Goal: Answer question/provide support

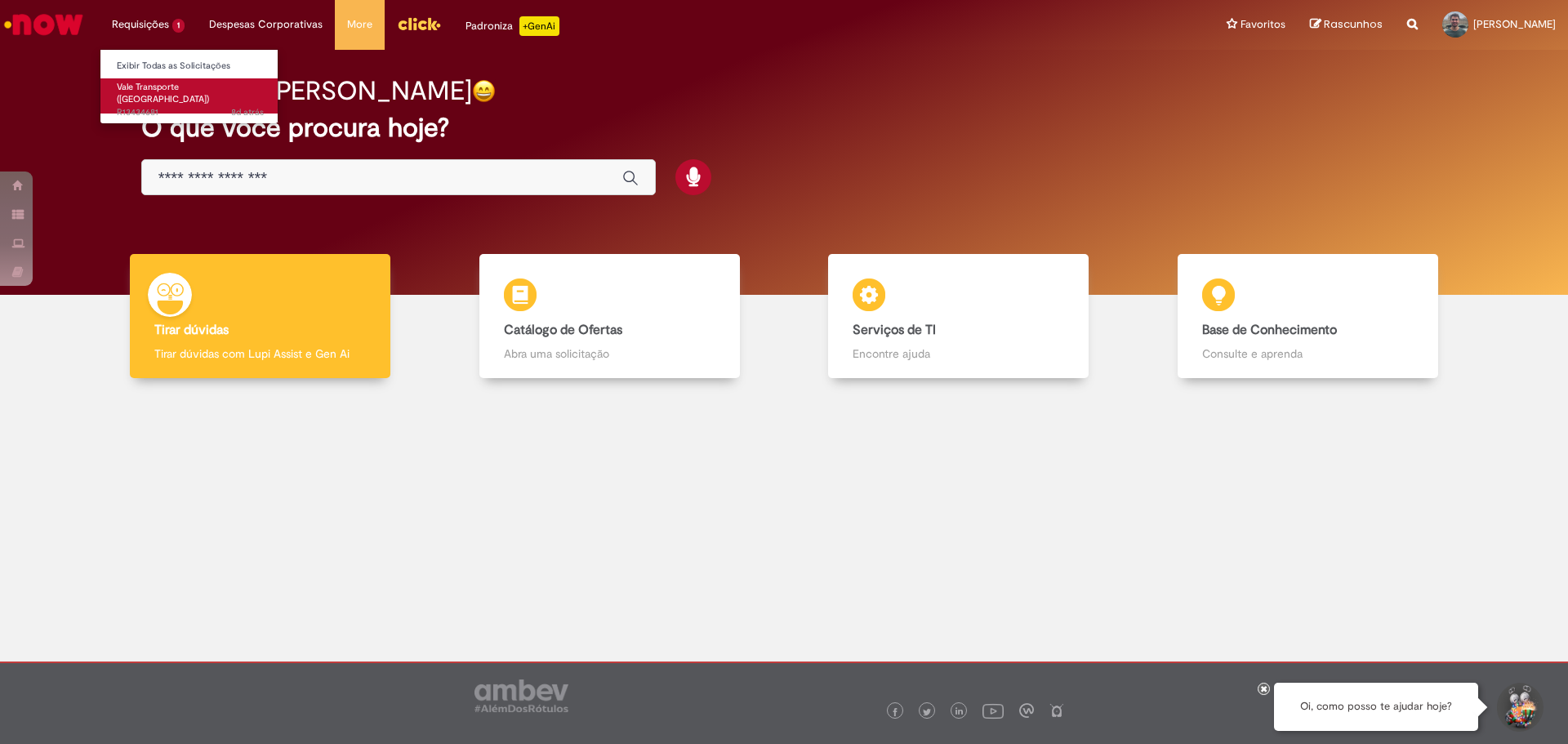
click at [153, 84] on span "Vale Transporte ([GEOGRAPHIC_DATA])" at bounding box center [162, 93] width 92 height 25
click at [164, 68] on link "Exibir Todas as Solicitações" at bounding box center [190, 66] width 180 height 18
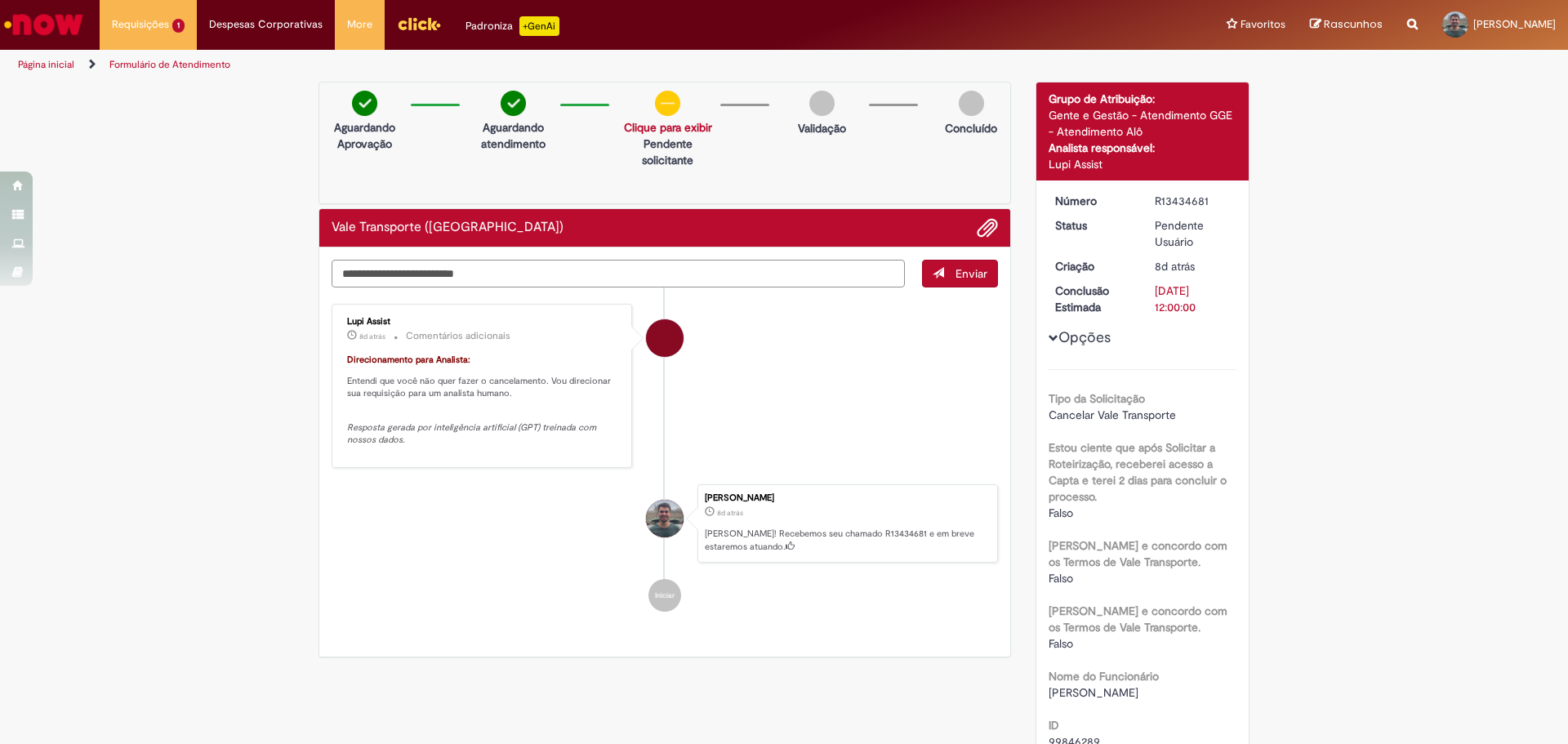
click at [599, 270] on textarea "Digite sua mensagem aqui..." at bounding box center [618, 273] width 574 height 28
type textarea "***"
click at [963, 277] on span "Enviar" at bounding box center [971, 274] width 31 height 14
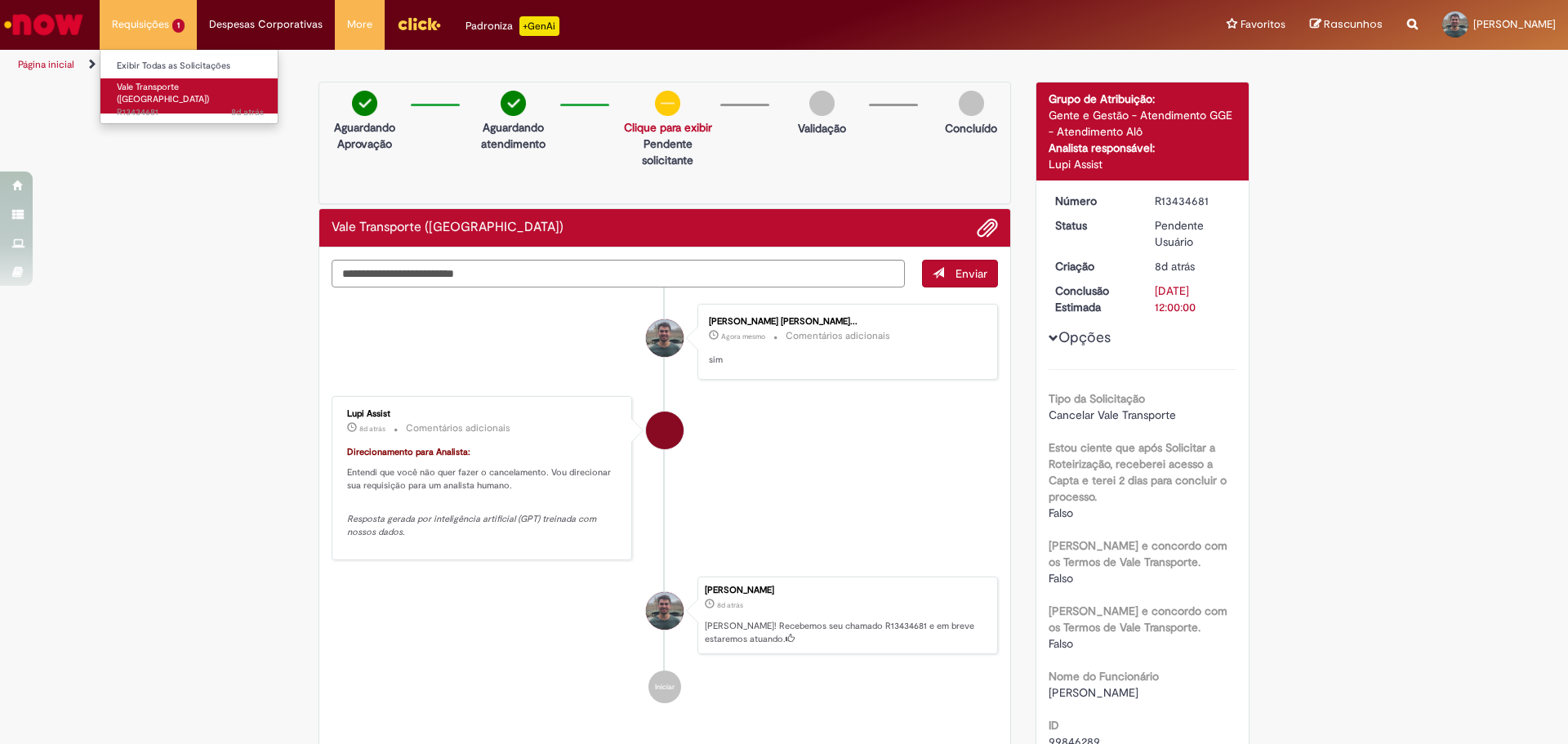
click at [158, 106] on span "8d atrás 8 dias atrás R13434681" at bounding box center [190, 112] width 147 height 13
